Goal: Transaction & Acquisition: Purchase product/service

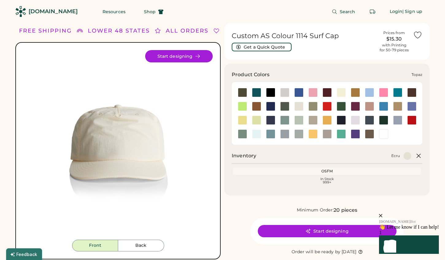
click at [339, 135] on div at bounding box center [341, 133] width 9 height 9
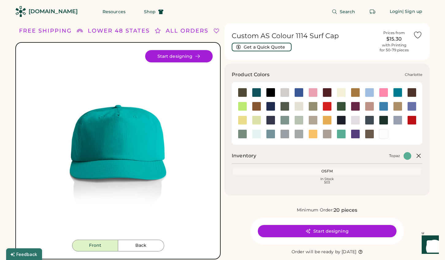
click at [398, 91] on div at bounding box center [397, 92] width 9 height 9
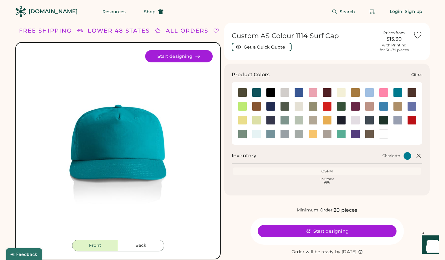
click at [245, 107] on div at bounding box center [242, 106] width 9 height 9
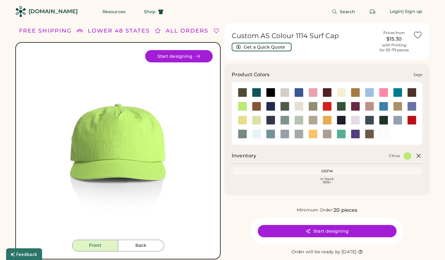
click at [242, 134] on div at bounding box center [242, 133] width 9 height 9
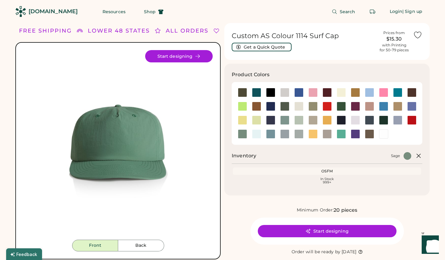
click at [384, 171] on div "OSFM" at bounding box center [327, 170] width 186 height 5
click at [388, 157] on div "Sage" at bounding box center [335, 156] width 151 height 8
click at [340, 134] on div at bounding box center [341, 133] width 9 height 9
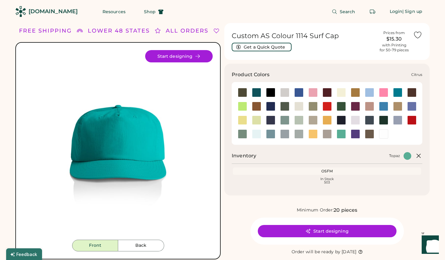
click at [243, 105] on div at bounding box center [242, 106] width 9 height 9
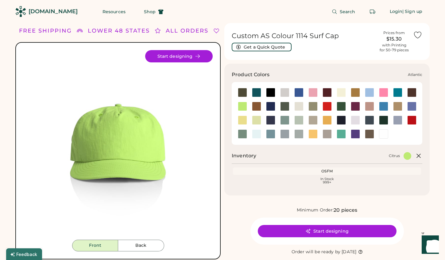
click at [263, 93] on div at bounding box center [256, 92] width 14 height 9
click at [260, 93] on div at bounding box center [256, 92] width 9 height 9
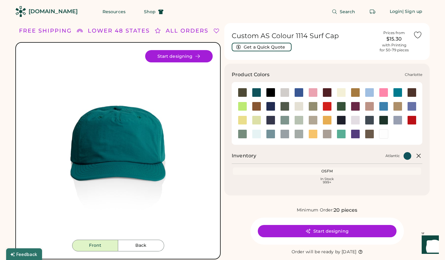
click at [398, 90] on div at bounding box center [397, 92] width 9 height 9
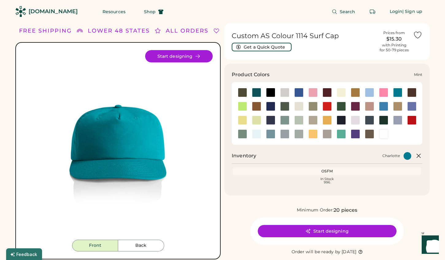
click at [301, 120] on div at bounding box center [298, 119] width 9 height 9
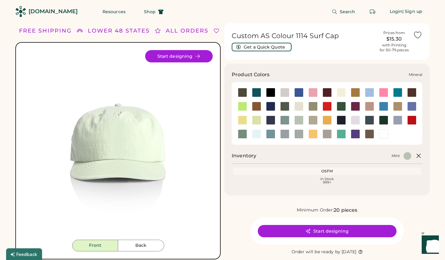
click at [282, 120] on div at bounding box center [284, 119] width 9 height 9
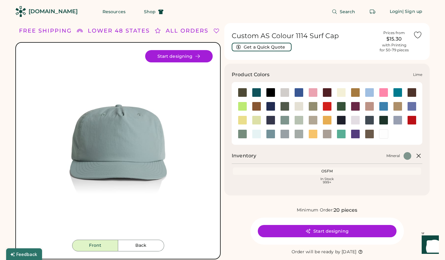
click at [259, 121] on div at bounding box center [256, 119] width 9 height 9
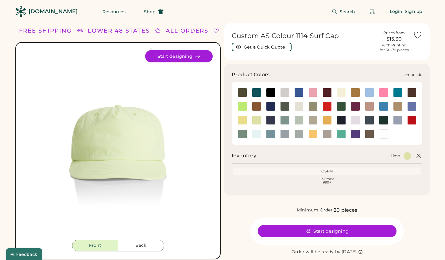
click at [243, 121] on div at bounding box center [242, 119] width 9 height 9
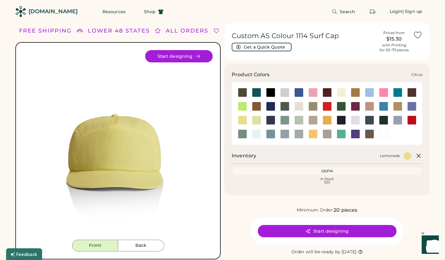
click at [243, 107] on div at bounding box center [242, 106] width 9 height 9
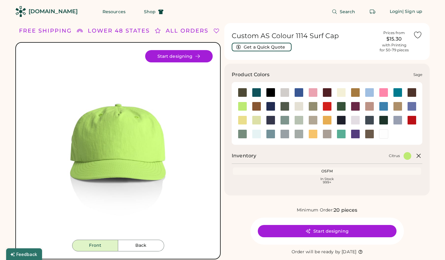
click at [245, 135] on div at bounding box center [242, 133] width 9 height 9
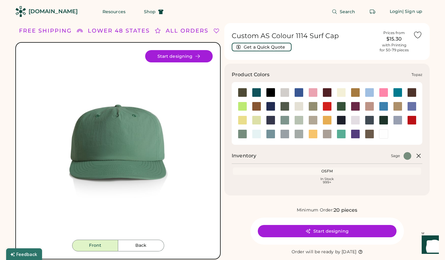
click at [343, 136] on div at bounding box center [341, 133] width 9 height 9
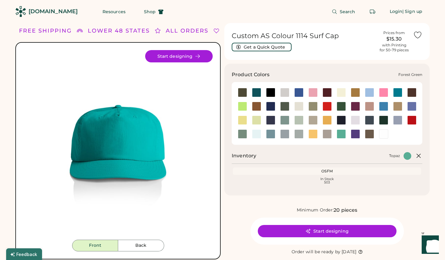
click at [342, 103] on div at bounding box center [341, 106] width 9 height 9
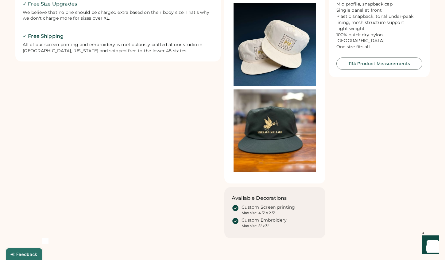
scroll to position [322, 0]
